Goal: Transaction & Acquisition: Purchase product/service

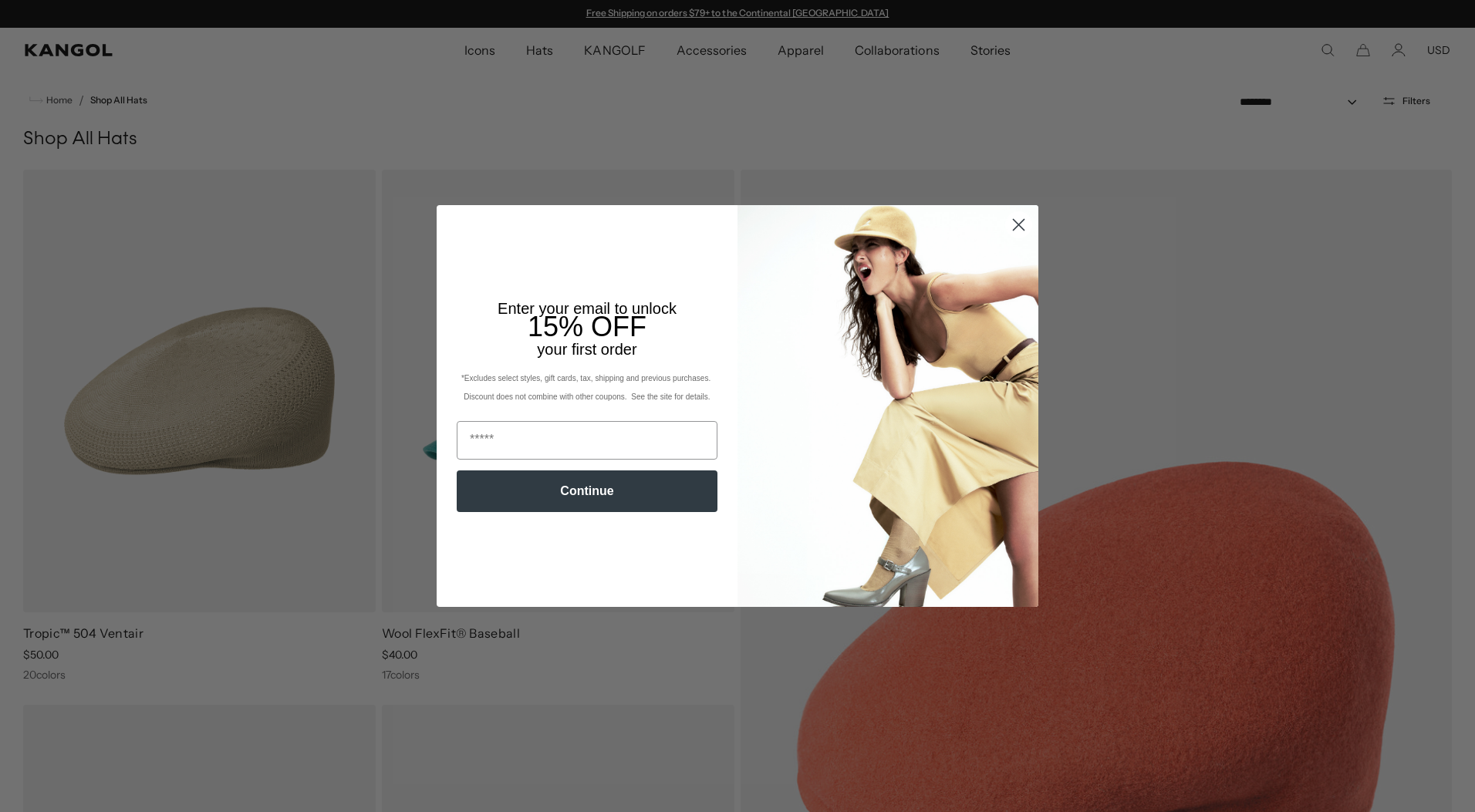
click at [1016, 226] on circle "Close dialog" at bounding box center [1019, 225] width 25 height 25
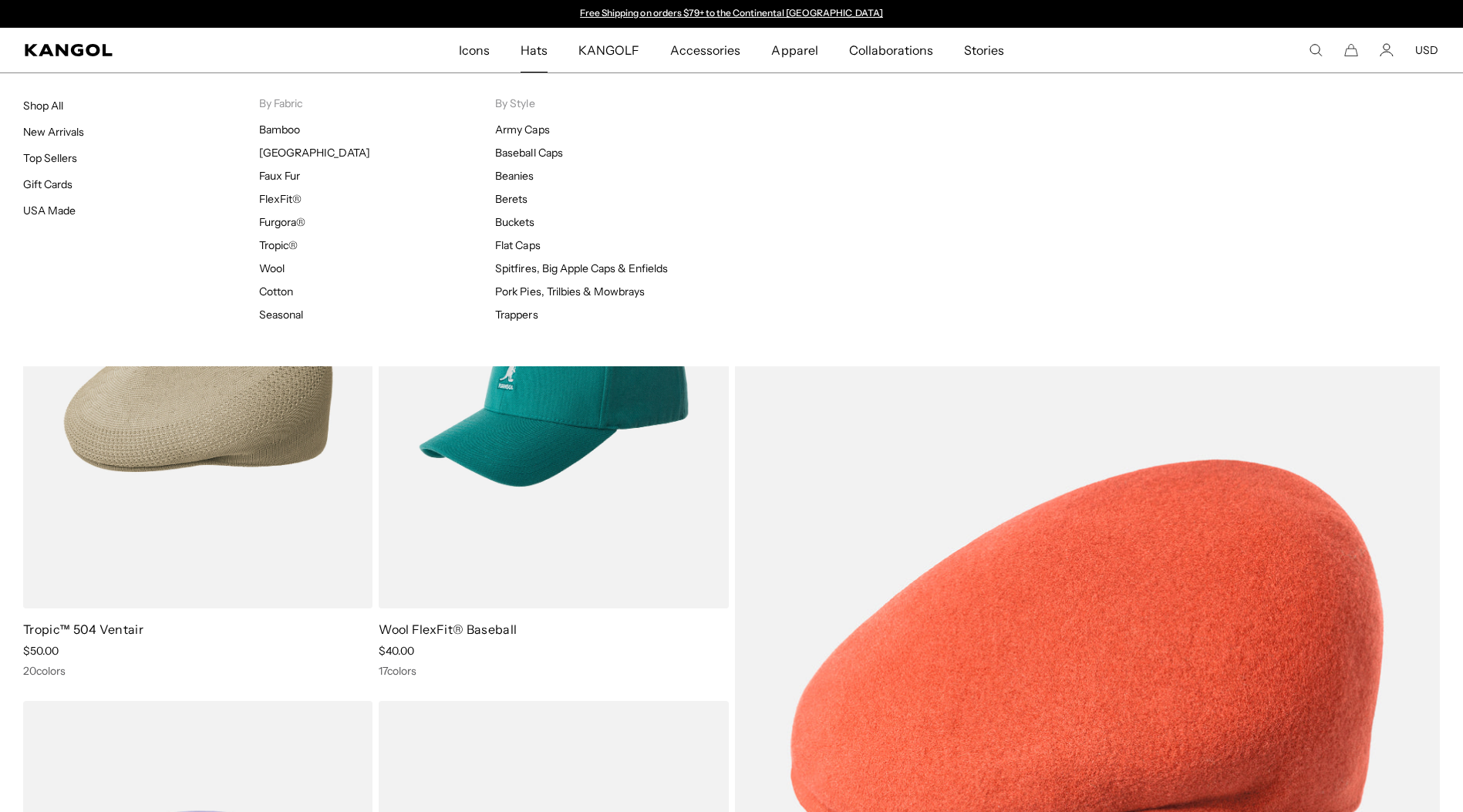
scroll to position [0, 318]
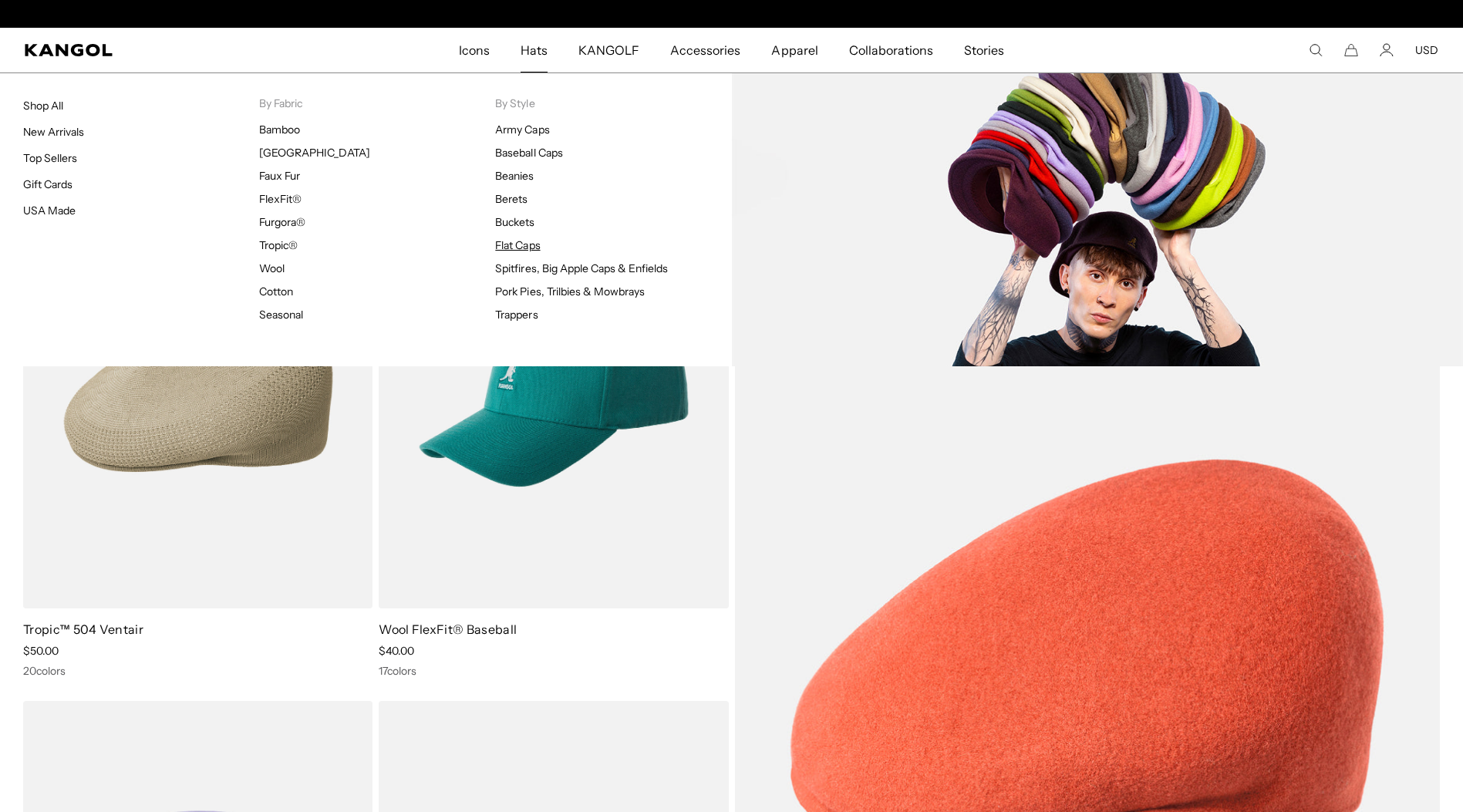
click at [513, 249] on link "Flat Caps" at bounding box center [517, 245] width 44 height 14
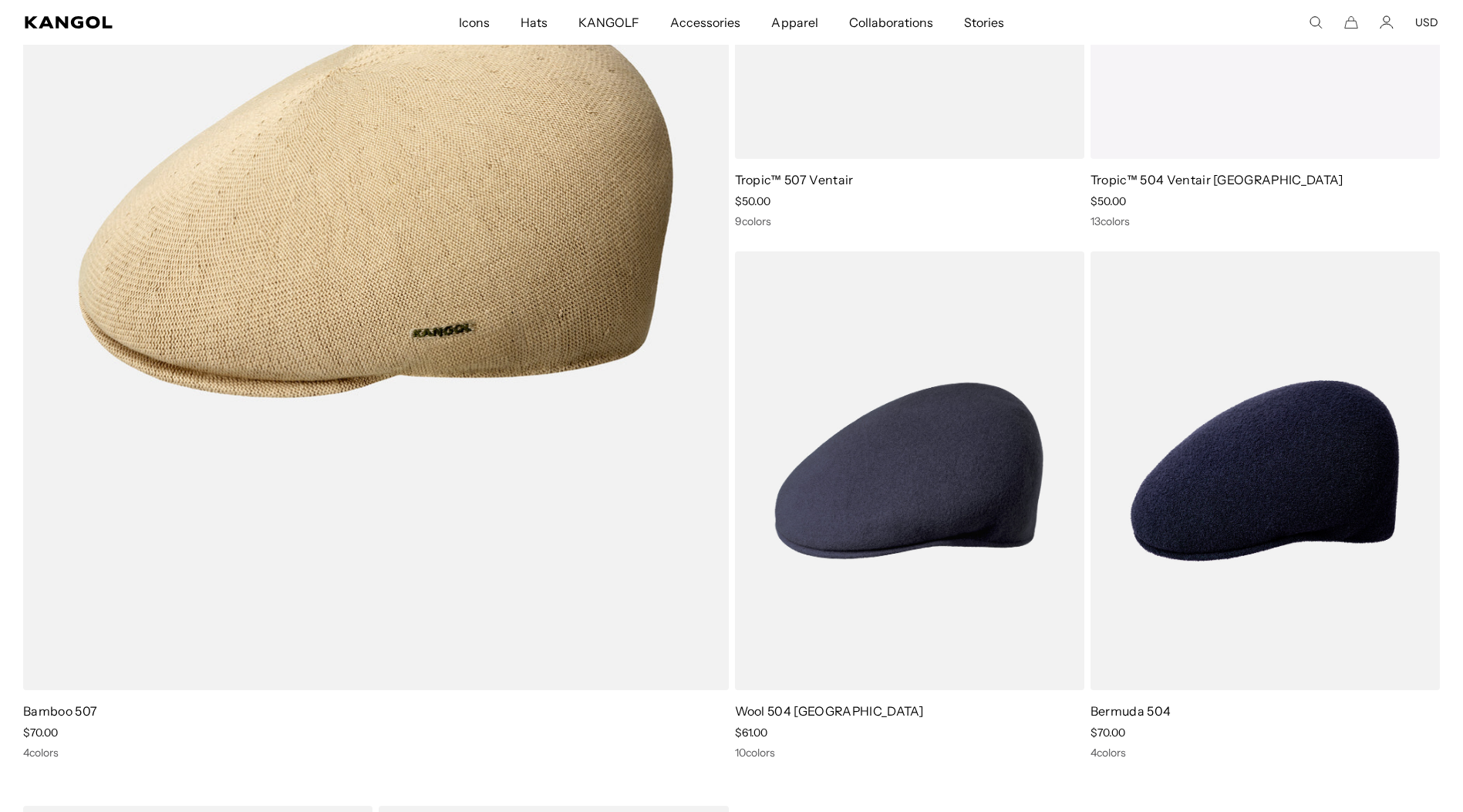
scroll to position [5938, 0]
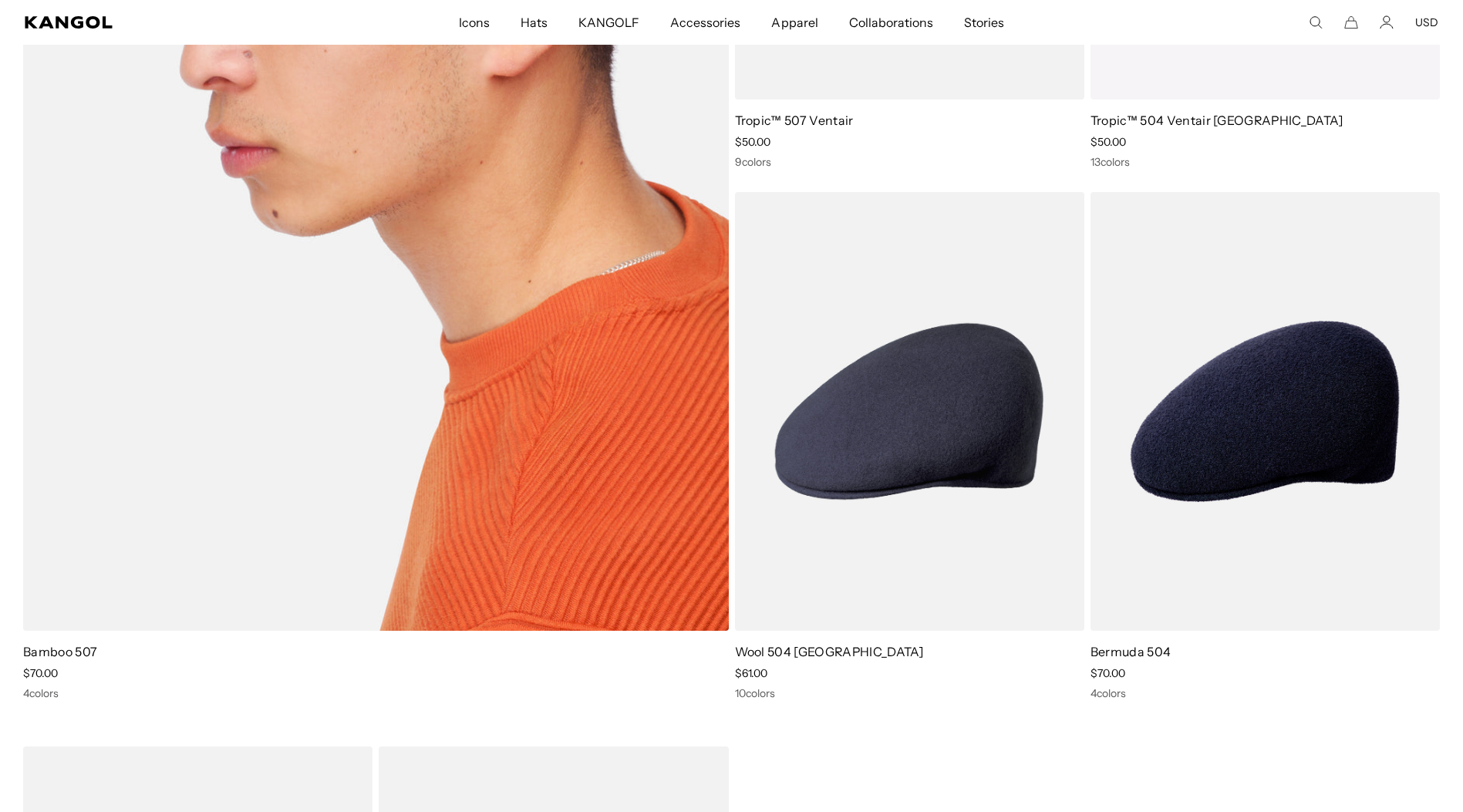
click at [88, 652] on link "Bamboo 507" at bounding box center [60, 652] width 74 height 15
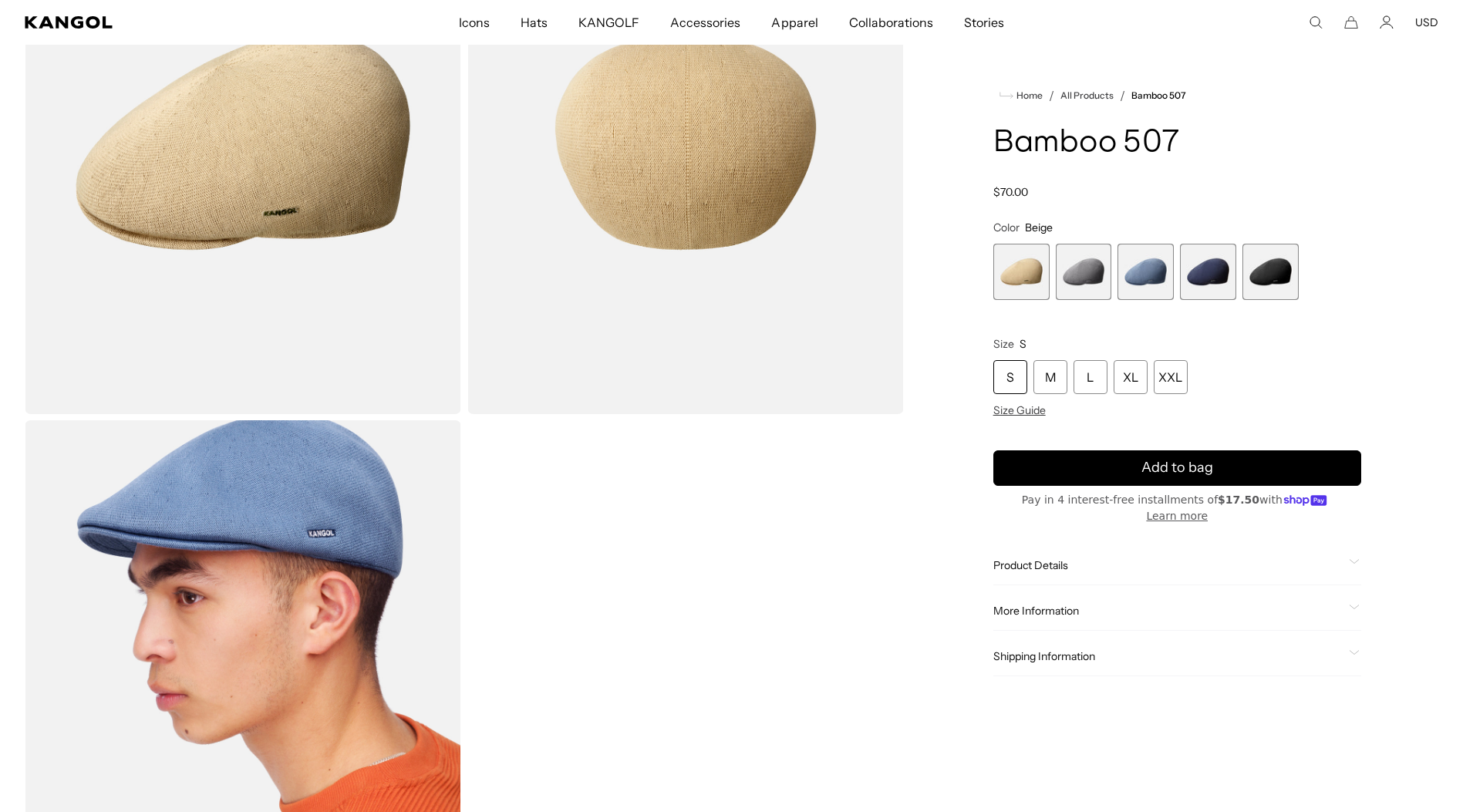
scroll to position [0, 318]
click at [1127, 273] on span "3 of 5" at bounding box center [1145, 272] width 56 height 56
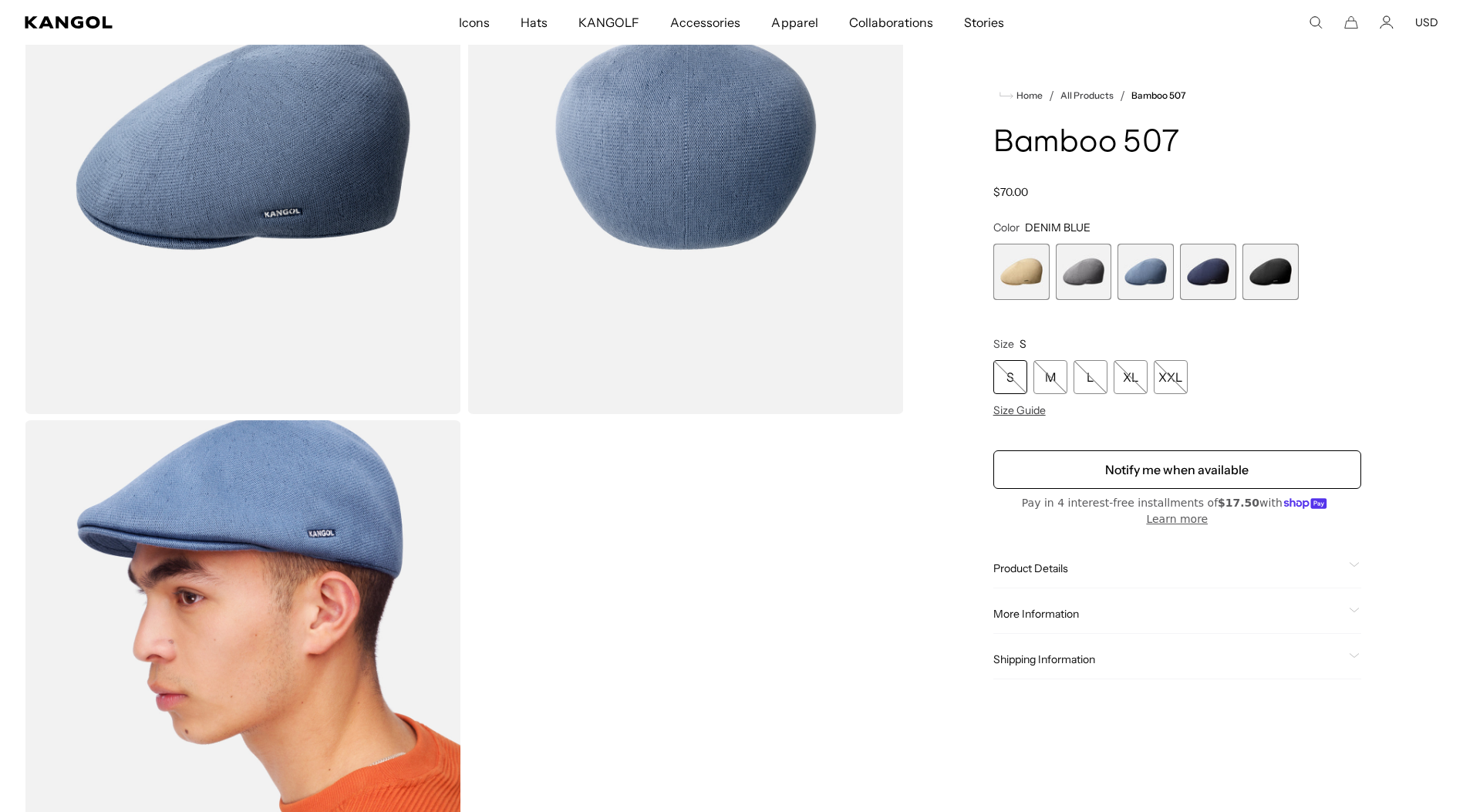
click at [1190, 276] on span "4 of 5" at bounding box center [1208, 272] width 56 height 56
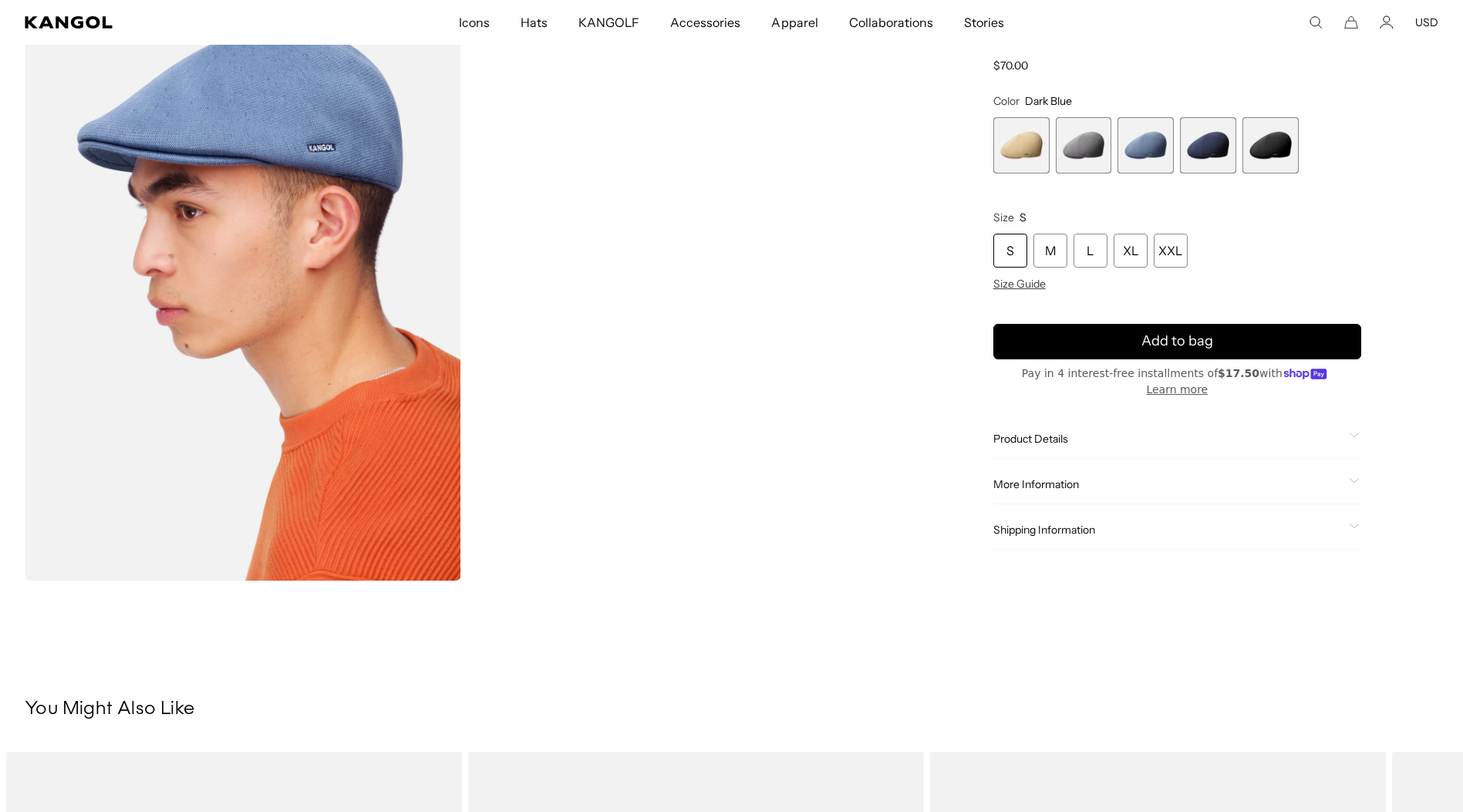
scroll to position [0, 318]
click at [1062, 484] on span "More Information" at bounding box center [1168, 484] width 349 height 14
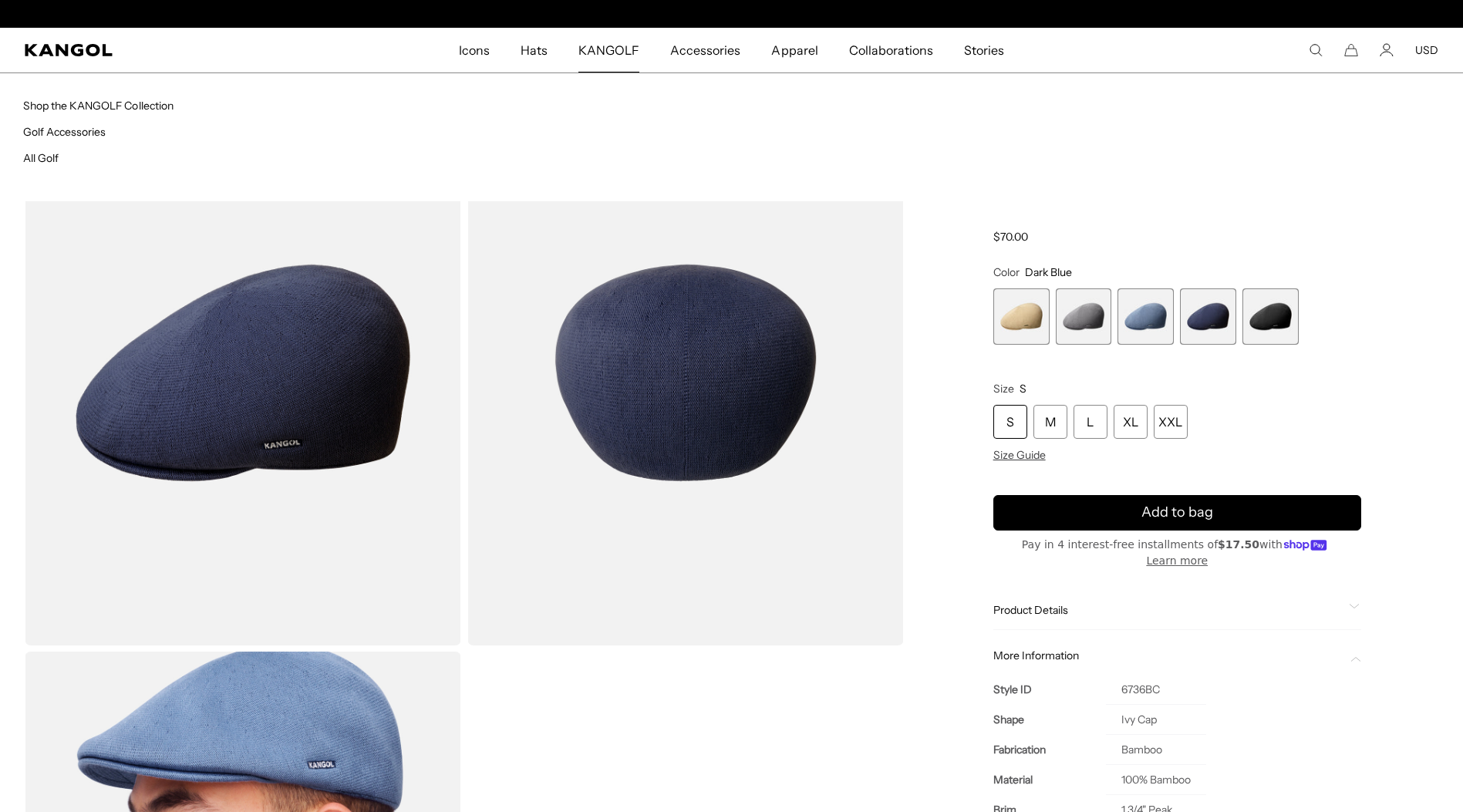
scroll to position [0, 0]
